Goal: Task Accomplishment & Management: Complete application form

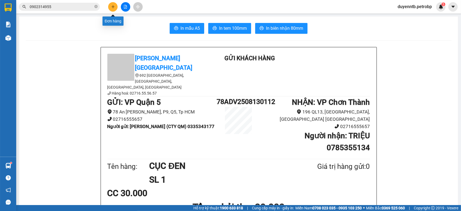
click at [111, 2] on div "Kết quả tìm kiếm ( 50 ) Bộ lọc Mã ĐH Trạng thái Món hàng Tổng cước Chưa cước Ng…" at bounding box center [230, 6] width 461 height 13
click at [116, 5] on button at bounding box center [112, 6] width 9 height 9
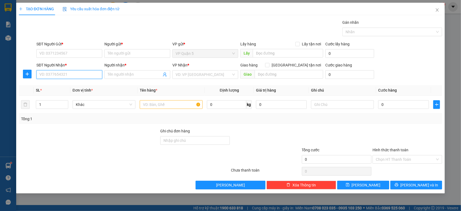
click at [65, 78] on input "SĐT Người Nhận *" at bounding box center [69, 74] width 66 height 9
type input "0966131239"
click at [63, 87] on div "0966131239 - TÚ" at bounding box center [69, 85] width 59 height 6
type input "TÚ"
type input "40.000"
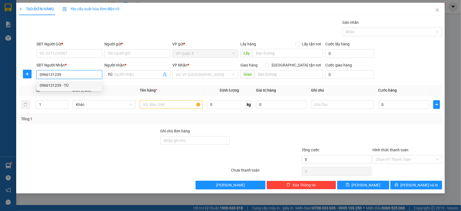
type input "40.000"
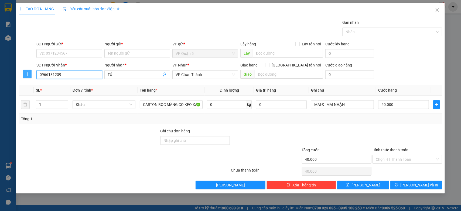
type input "0966131239"
click at [26, 77] on button "button" at bounding box center [27, 74] width 9 height 9
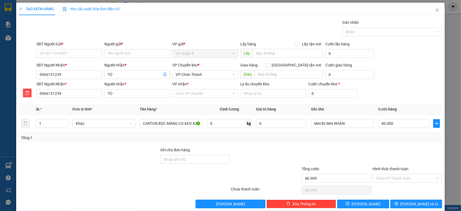
click at [198, 70] on div "VP Chuyển kho *" at bounding box center [205, 66] width 66 height 8
click at [198, 72] on span "VP Chơn Thành" at bounding box center [205, 74] width 59 height 8
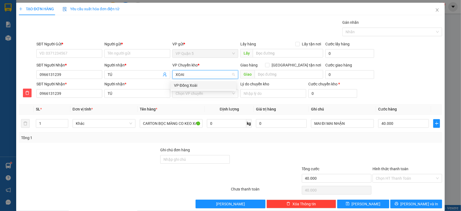
type input "XOAI"
click at [203, 80] on body "Kết quả tìm kiếm ( 50 ) Bộ lọc Mã ĐH Trạng thái Món hàng Tổng cước Chưa cước Ng…" at bounding box center [230, 105] width 461 height 211
click at [200, 88] on div "VP nhận *" at bounding box center [205, 85] width 66 height 8
click at [198, 75] on span "VP Chơn Thành" at bounding box center [205, 74] width 59 height 8
type input "XOAI"
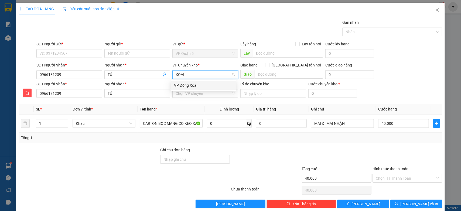
click at [182, 86] on div "VP Đồng Xoài" at bounding box center [203, 85] width 59 height 6
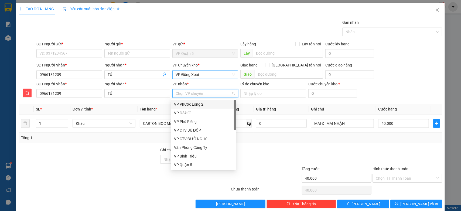
click at [183, 95] on input "VP nhận *" at bounding box center [204, 93] width 56 height 8
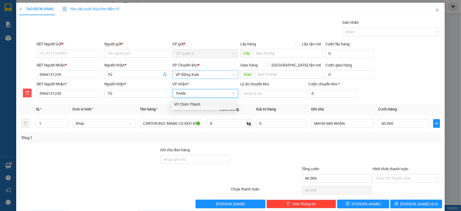
type input "THANH"
drag, startPoint x: 198, startPoint y: 101, endPoint x: 196, endPoint y: 103, distance: 2.8
click at [197, 101] on div "VP Chơn Thành" at bounding box center [203, 104] width 59 height 6
click at [66, 56] on input "SĐT Người Gửi *" at bounding box center [69, 53] width 66 height 9
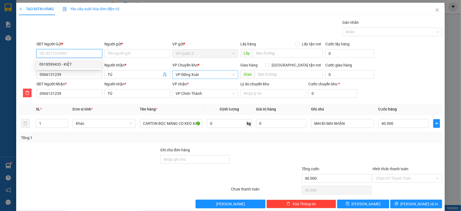
click at [69, 66] on div "0918599433 - KIỆT" at bounding box center [68, 64] width 59 height 6
type input "0918599433"
type input "KIỆT"
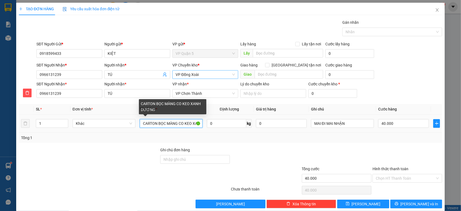
click at [168, 125] on input "CARTON BỌC MÀNG CO KEO XANH DƯƠNG" at bounding box center [171, 123] width 63 height 9
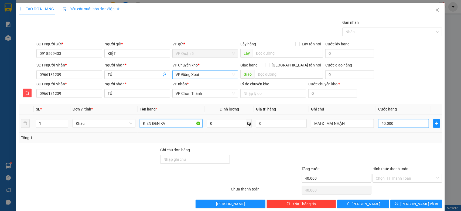
type input "KIEN ĐEN KV"
click at [392, 123] on input "40.000" at bounding box center [403, 123] width 51 height 9
type input "3"
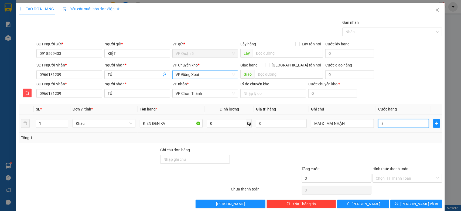
type input "30"
type input "30.000"
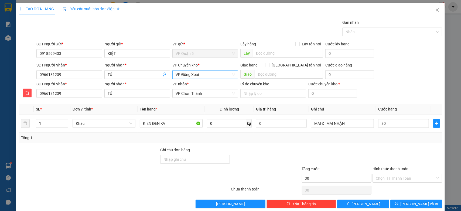
type input "30.000"
click at [407, 86] on div "SĐT Người Nhận * 0966131239 Người nhận * TÚ VP nhận * VP Chơn Thành Lý do chuyể…" at bounding box center [239, 90] width 408 height 19
click at [394, 205] on button "Lưu và In" at bounding box center [416, 203] width 52 height 9
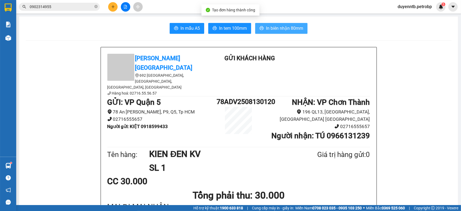
click at [273, 28] on span "In biên nhận 80mm" at bounding box center [284, 28] width 37 height 7
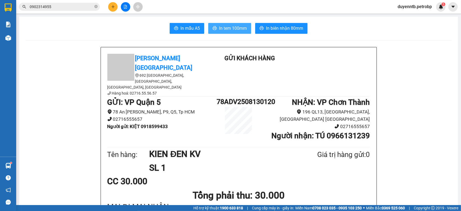
click at [240, 32] on button "In tem 100mm" at bounding box center [229, 28] width 43 height 11
click at [112, 8] on icon "plus" at bounding box center [113, 7] width 4 height 4
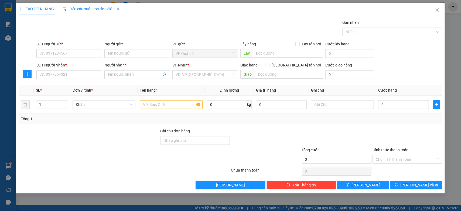
click at [74, 80] on div "SĐT Người Nhận * VD: 0377654321" at bounding box center [69, 71] width 66 height 19
click at [76, 72] on input "SĐT Người Nhận *" at bounding box center [69, 74] width 66 height 9
type input "0987035322"
click at [123, 72] on input "Người nhận *" at bounding box center [135, 74] width 54 height 6
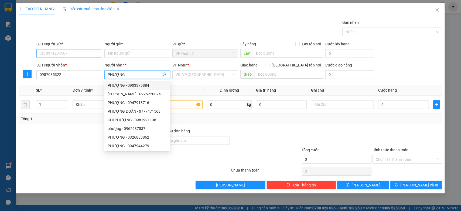
type input "PHƯỢNG"
click at [86, 54] on input "SĐT Người Gửi *" at bounding box center [69, 53] width 66 height 9
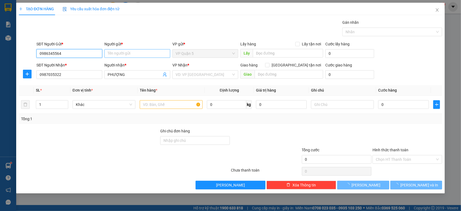
type input "0986345564"
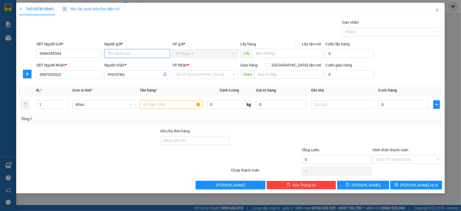
click at [138, 50] on input "Người gửi *" at bounding box center [137, 53] width 66 height 9
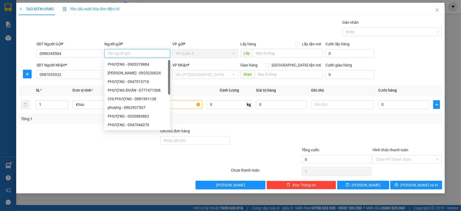
type input "D"
type input "ĐẠT"
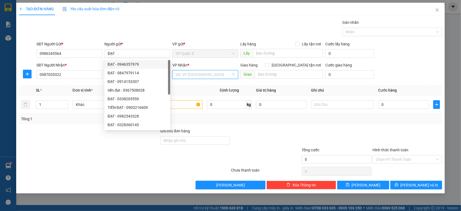
click at [199, 73] on input "search" at bounding box center [204, 74] width 56 height 8
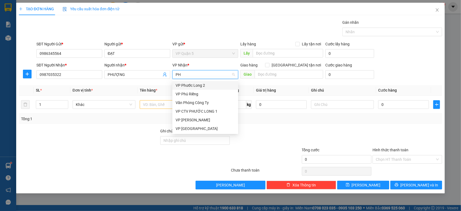
type input "PHU"
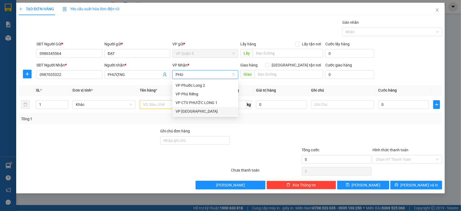
click at [192, 109] on div "VP Phước Bình" at bounding box center [205, 111] width 59 height 6
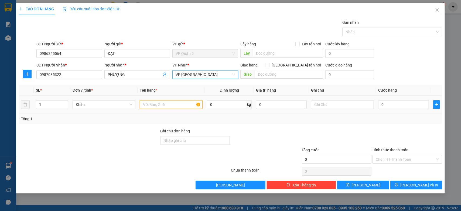
click at [174, 105] on input "text" at bounding box center [171, 104] width 63 height 9
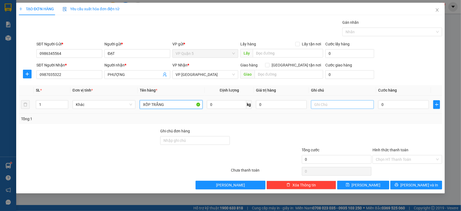
type input "XỐP TRẮNG"
click at [334, 103] on input "text" at bounding box center [342, 104] width 63 height 9
type input "MAI NHẬN"
click at [387, 104] on input "0" at bounding box center [403, 104] width 51 height 9
type input "3"
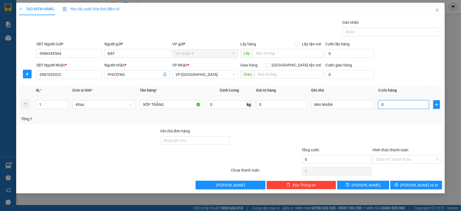
type input "3"
type input "30"
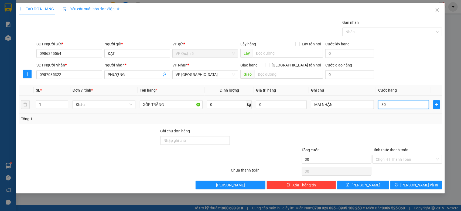
type input "300"
type input "3.000"
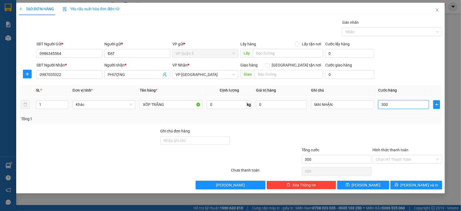
type input "3.000"
type input "30.000"
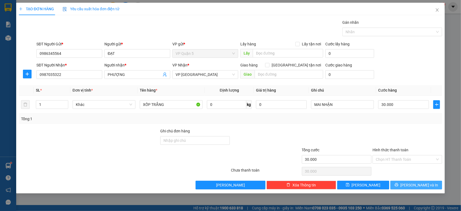
click at [403, 185] on button "Lưu và In" at bounding box center [416, 184] width 52 height 9
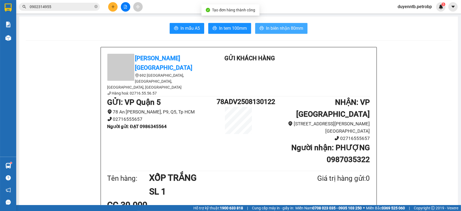
click at [298, 31] on span "In biên nhận 80mm" at bounding box center [284, 28] width 37 height 7
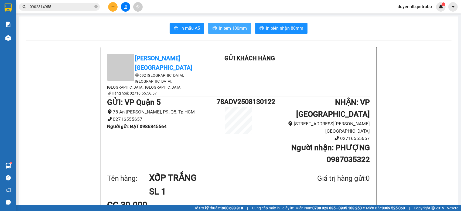
click at [230, 31] on span "In tem 100mm" at bounding box center [233, 28] width 28 height 7
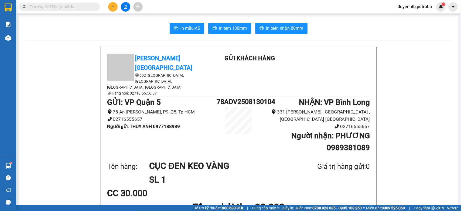
click at [76, 10] on span at bounding box center [59, 7] width 81 height 8
click at [71, 2] on div "Kết quả tìm kiếm ( 0 ) Bộ lọc No Data" at bounding box center [52, 6] width 105 height 9
click at [68, 6] on input "text" at bounding box center [62, 7] width 64 height 6
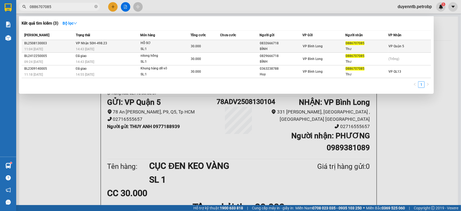
type input "0886707085"
click at [163, 47] on div "SL: 1" at bounding box center [160, 49] width 40 height 6
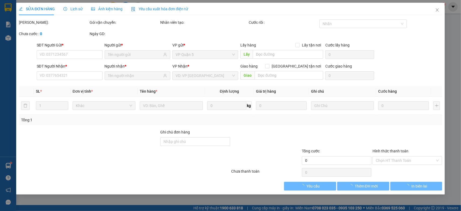
type input "0832666718"
type input "BÌNH"
type input "0886707085"
type input "Thư"
type input "30.000"
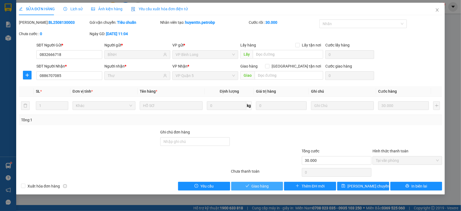
click at [253, 187] on span "Giao hàng" at bounding box center [259, 186] width 17 height 6
